Goal: Task Accomplishment & Management: Use online tool/utility

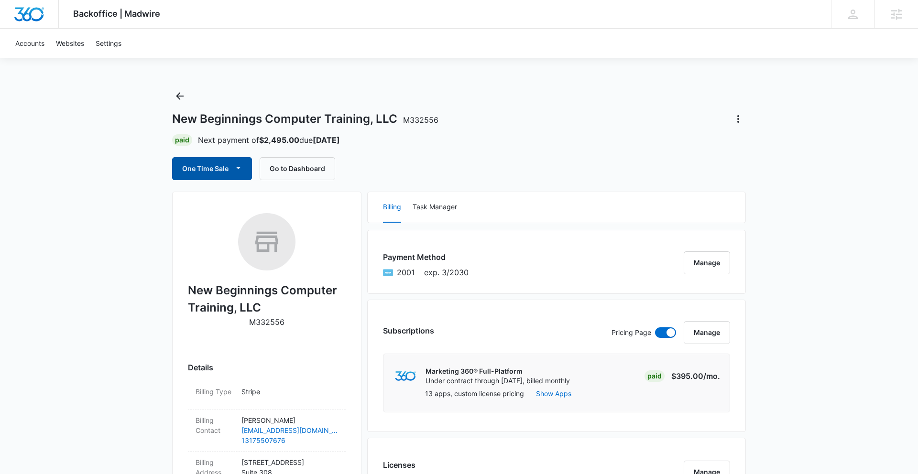
click at [230, 168] on button "One Time Sale" at bounding box center [212, 168] width 80 height 23
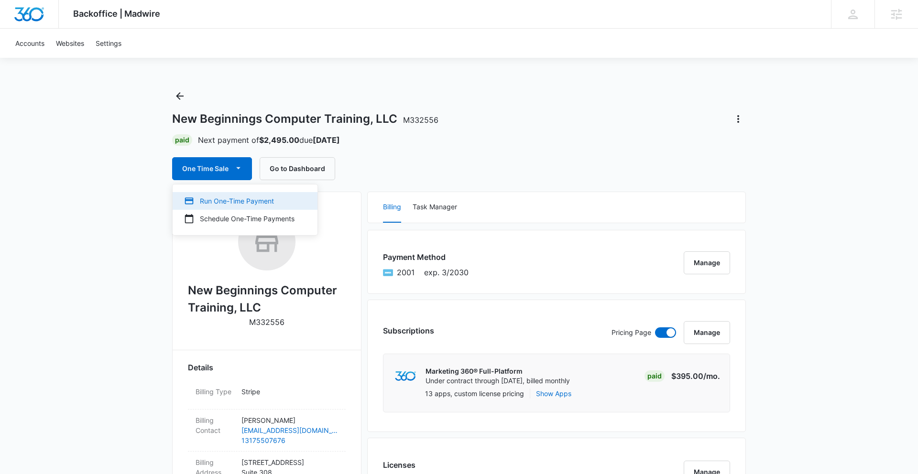
click at [237, 205] on div "Run One-Time Payment" at bounding box center [239, 201] width 110 height 10
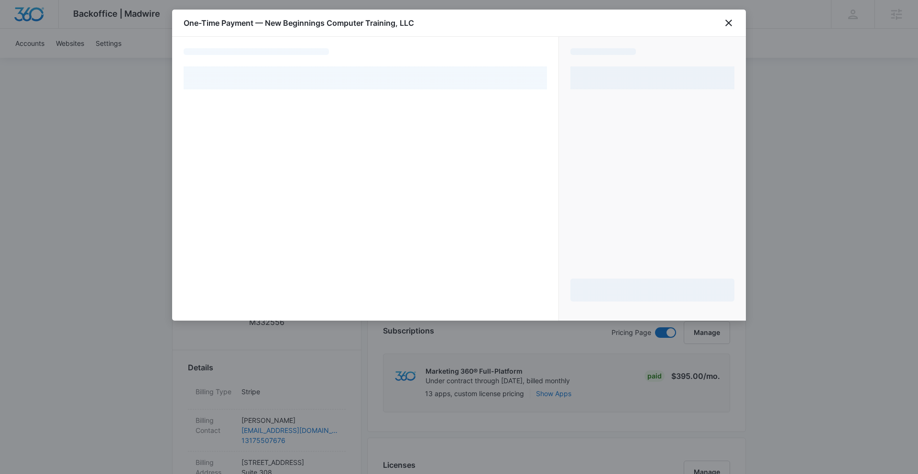
select select "pm_1Rb5T2A4n8RTgNjUcfk4XXoT"
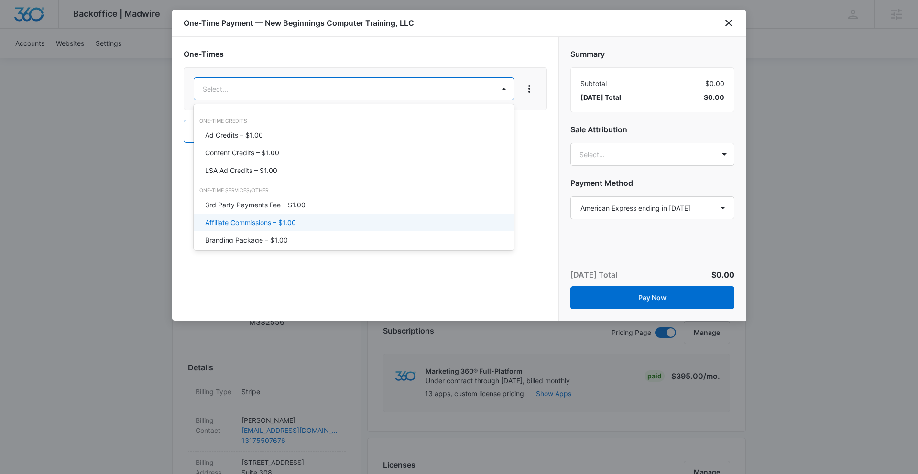
click at [735, 22] on div at bounding box center [459, 237] width 918 height 474
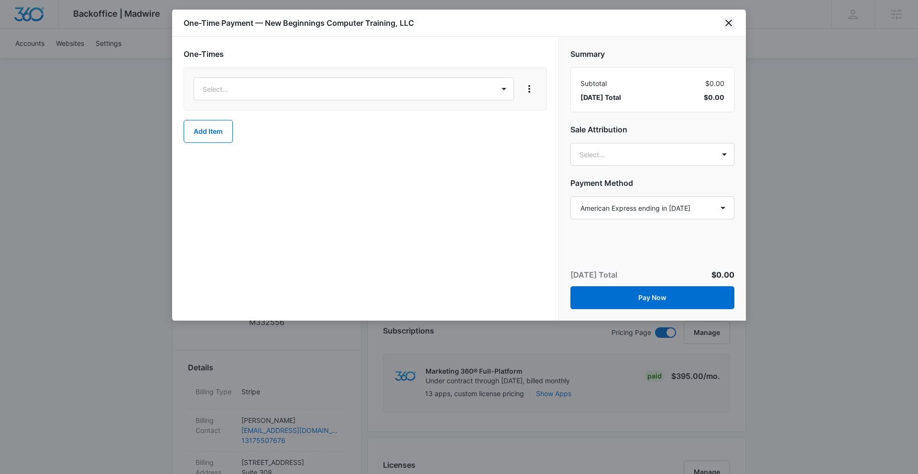
click at [731, 21] on icon "close" at bounding box center [728, 22] width 11 height 11
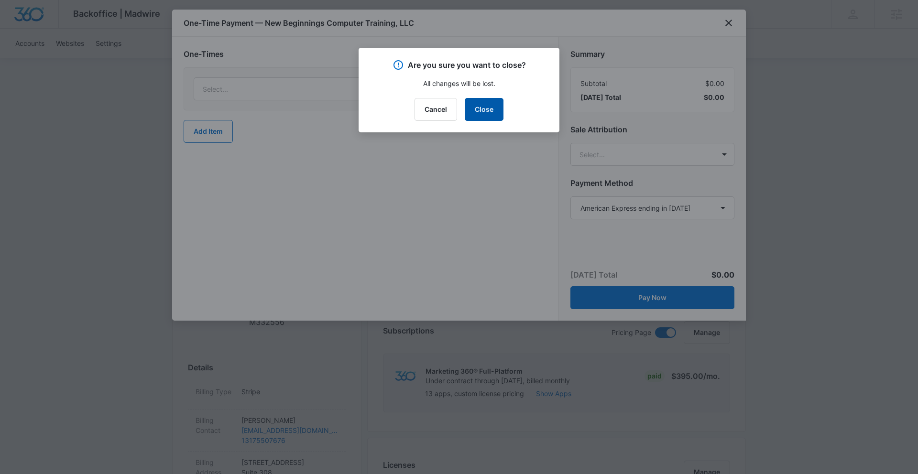
click at [491, 117] on button "Close" at bounding box center [484, 109] width 39 height 23
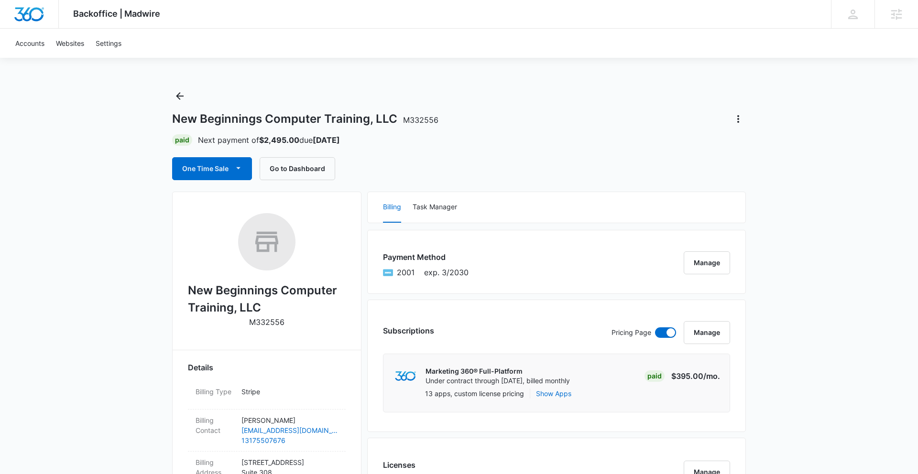
click at [420, 118] on span "M332556" at bounding box center [420, 120] width 35 height 10
click at [422, 136] on div "Paid Next payment of $2,495.00 due Oct 17" at bounding box center [459, 139] width 574 height 11
drag, startPoint x: 403, startPoint y: 118, endPoint x: 436, endPoint y: 119, distance: 33.5
click at [436, 119] on div "New Beginnings Computer Training, LLC M332556" at bounding box center [459, 118] width 574 height 15
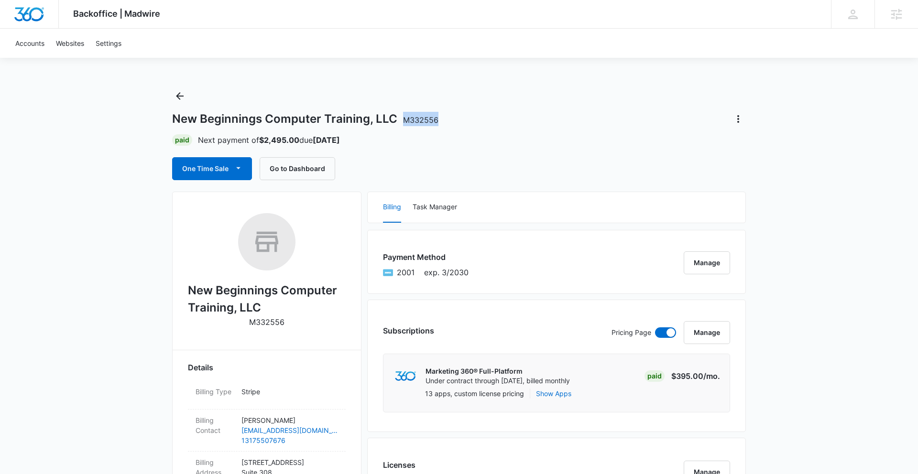
copy span "M332556"
drag, startPoint x: 173, startPoint y: 117, endPoint x: 454, endPoint y: 120, distance: 281.5
click at [454, 120] on div "New Beginnings Computer Training, LLC M332556" at bounding box center [459, 118] width 574 height 15
copy h1 "New Beginnings Computer Training, LLC M332556"
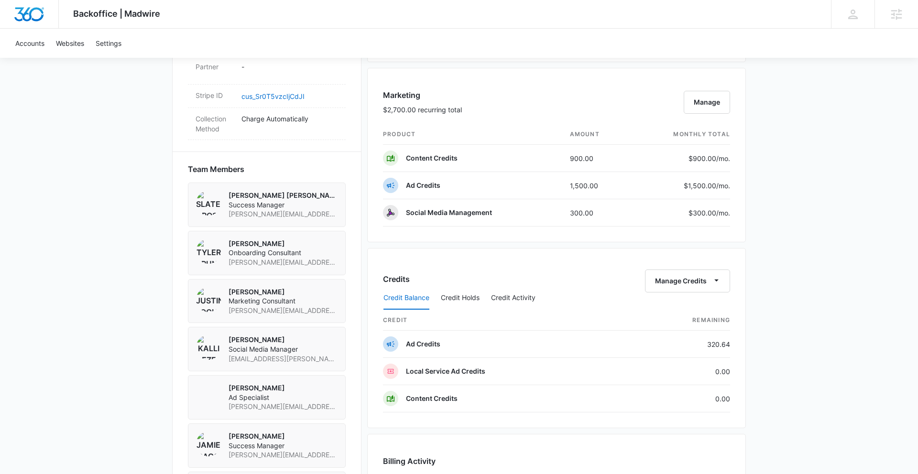
scroll to position [596, 0]
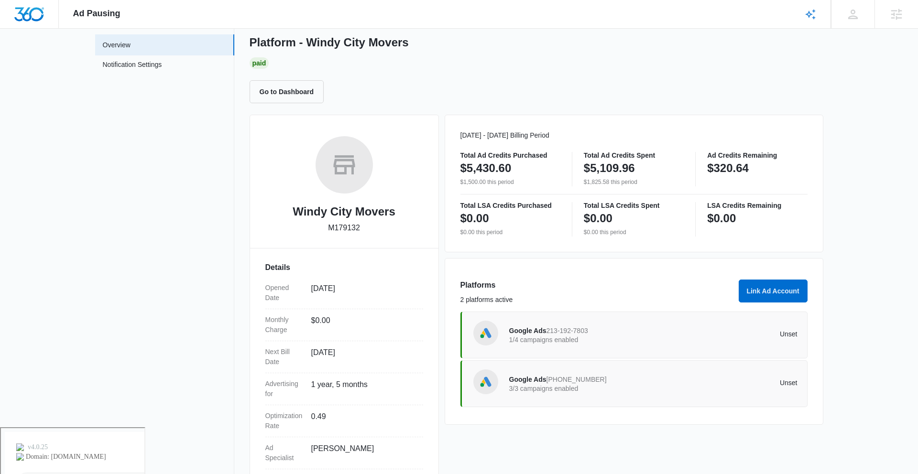
scroll to position [47, 0]
click at [787, 380] on p "Unset" at bounding box center [725, 382] width 144 height 7
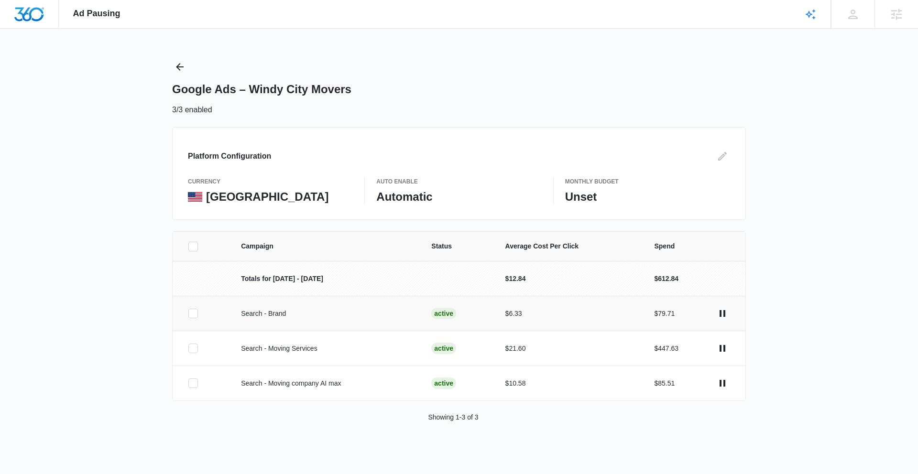
click at [193, 312] on icon at bounding box center [193, 313] width 9 height 9
click at [188, 314] on input "checkbox" at bounding box center [188, 314] width 0 height 0
click at [192, 349] on icon at bounding box center [193, 348] width 6 height 4
click at [188, 349] on input "checkbox" at bounding box center [188, 348] width 0 height 0
click at [189, 389] on td at bounding box center [201, 383] width 57 height 35
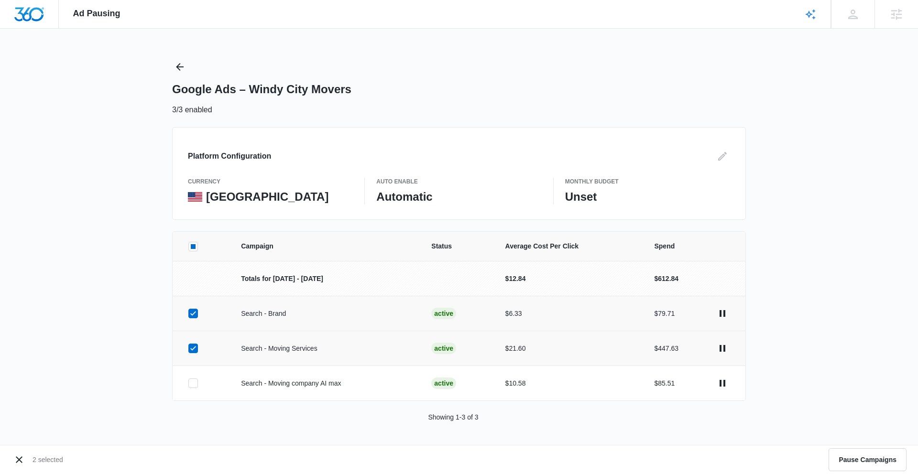
click at [194, 311] on icon at bounding box center [193, 313] width 9 height 9
click at [188, 314] on input "checkbox" at bounding box center [188, 314] width 0 height 0
click at [191, 351] on icon at bounding box center [193, 348] width 9 height 9
click at [188, 349] on input "checkbox" at bounding box center [188, 348] width 0 height 0
click at [719, 313] on icon "actions.pause" at bounding box center [721, 313] width 11 height 11
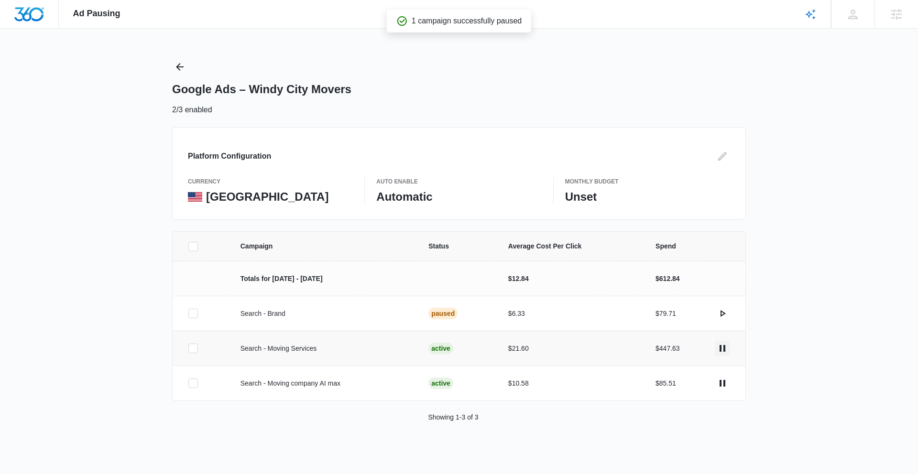
click at [718, 349] on icon "actions.pause" at bounding box center [721, 348] width 11 height 11
click at [718, 347] on icon "actions.pause" at bounding box center [721, 348] width 11 height 11
click at [721, 380] on icon "actions.pause" at bounding box center [721, 383] width 11 height 11
